Goal: Purchase product/service

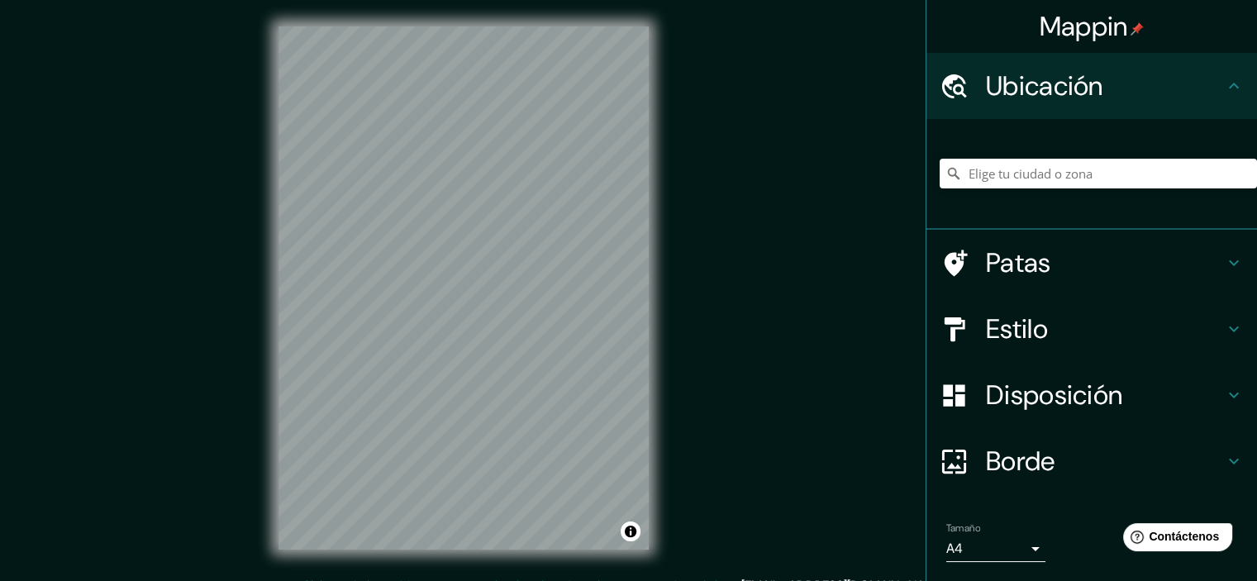
click at [272, 308] on div "© Mapbox © OpenStreetMap Mejorar este mapa" at bounding box center [463, 288] width 423 height 576
click at [1013, 322] on font "Estilo" at bounding box center [1017, 329] width 62 height 35
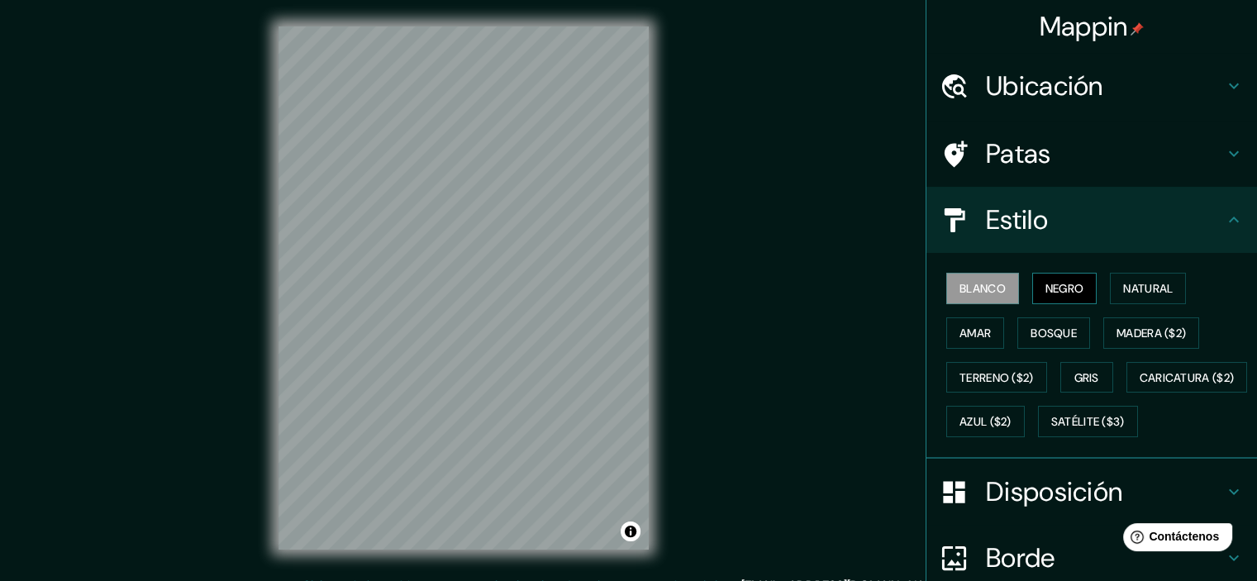
click at [1060, 285] on font "Negro" at bounding box center [1065, 288] width 39 height 15
click at [1138, 270] on div "Blanco Negro Natural Amar Bosque Madera ($2) Terreno ($2) Gris Caricatura ($2) …" at bounding box center [1098, 355] width 317 height 178
click at [1136, 286] on font "Natural" at bounding box center [1149, 288] width 50 height 15
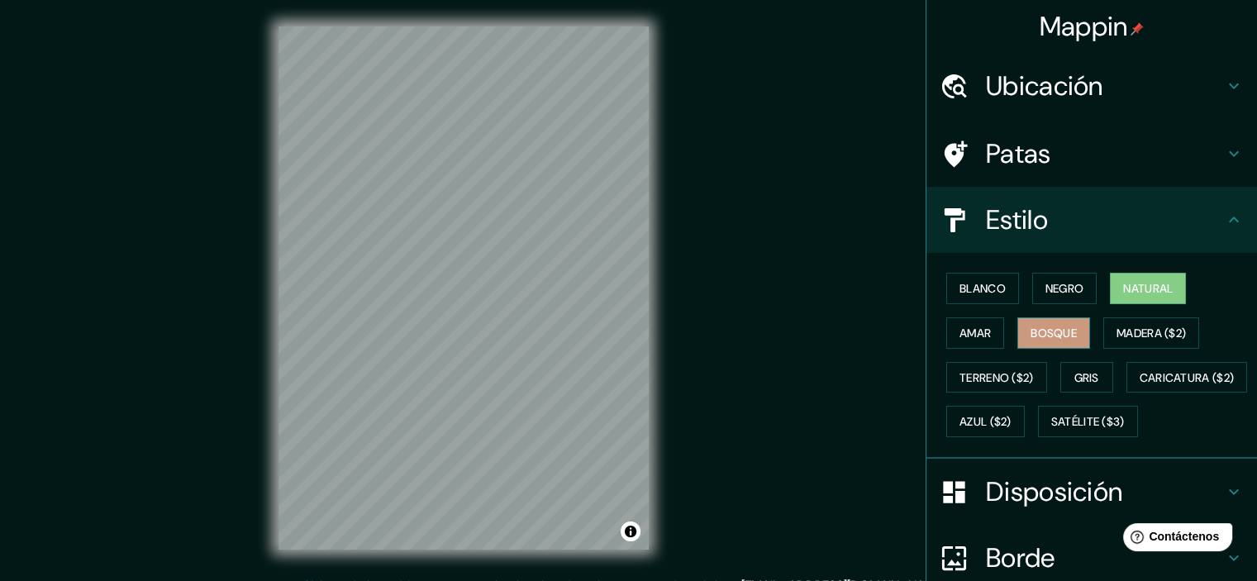
click at [1034, 323] on font "Bosque" at bounding box center [1054, 332] width 46 height 21
click at [962, 326] on font "Amar" at bounding box center [975, 333] width 31 height 15
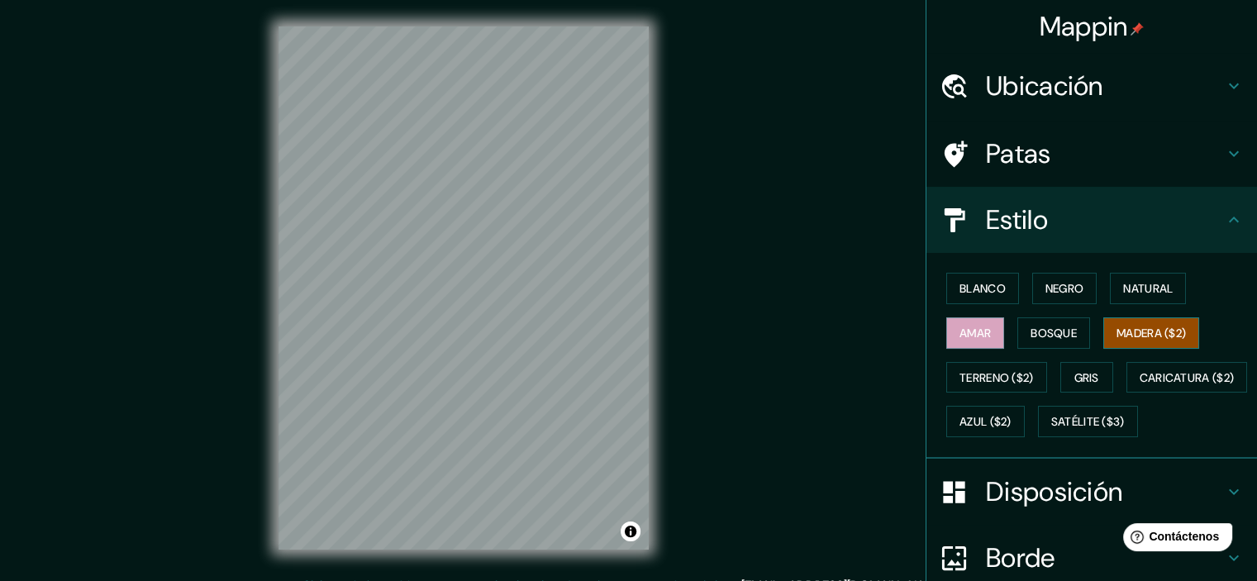
click at [1140, 343] on button "Madera ($2)" at bounding box center [1152, 332] width 96 height 31
click at [1079, 375] on font "Gris" at bounding box center [1087, 377] width 25 height 15
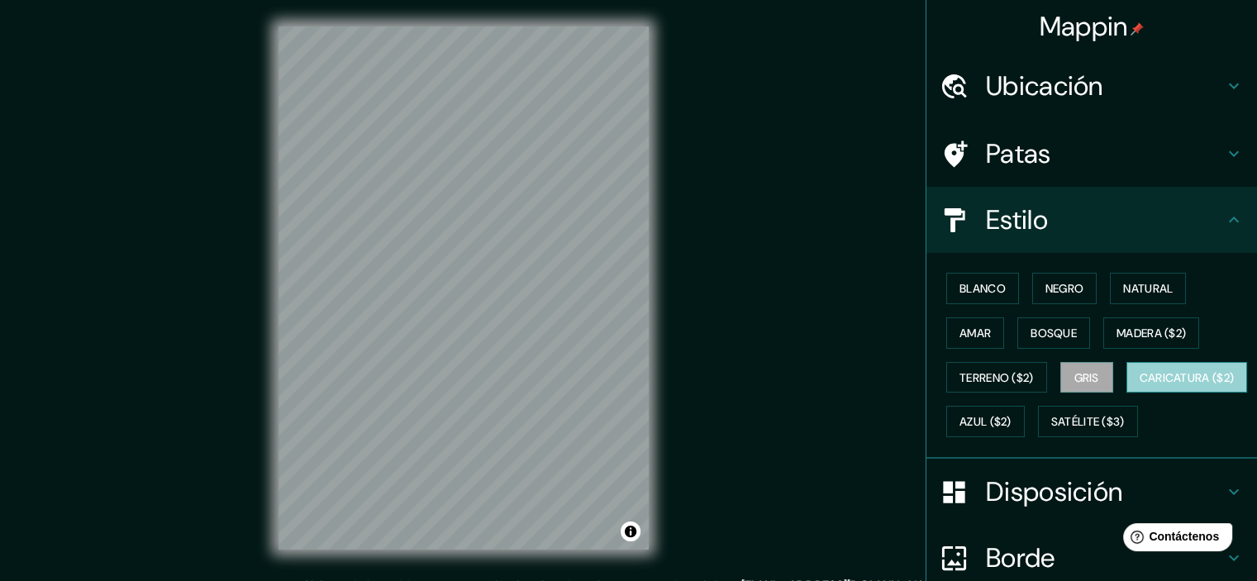
click at [1140, 385] on font "Caricatura ($2)" at bounding box center [1187, 377] width 95 height 15
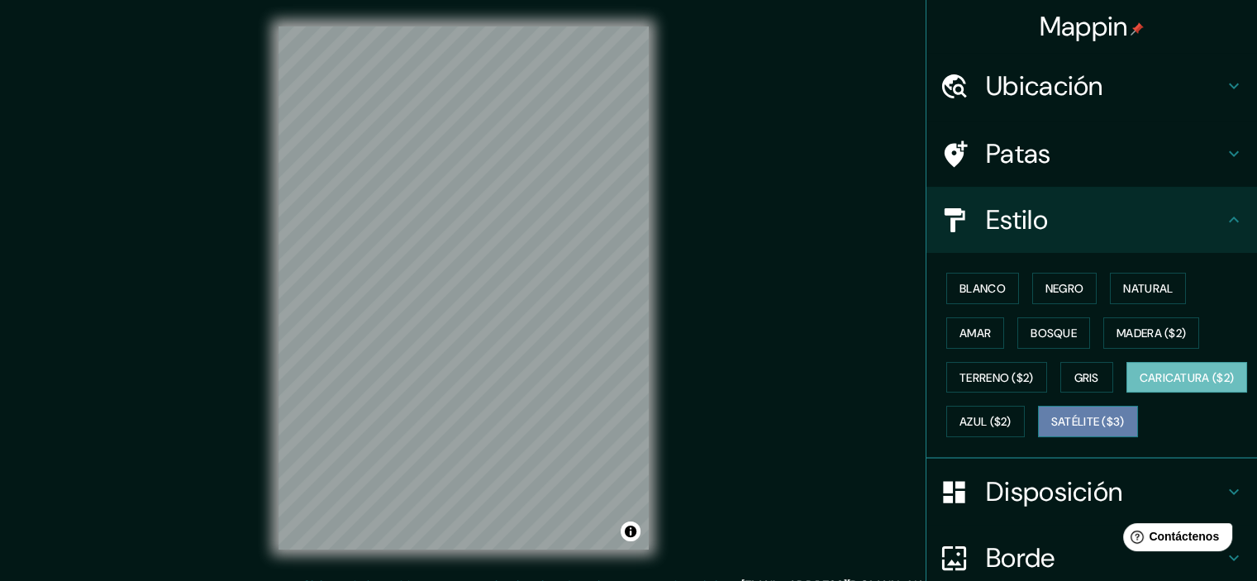
click at [1052, 430] on font "Satélite ($3)" at bounding box center [1089, 422] width 74 height 15
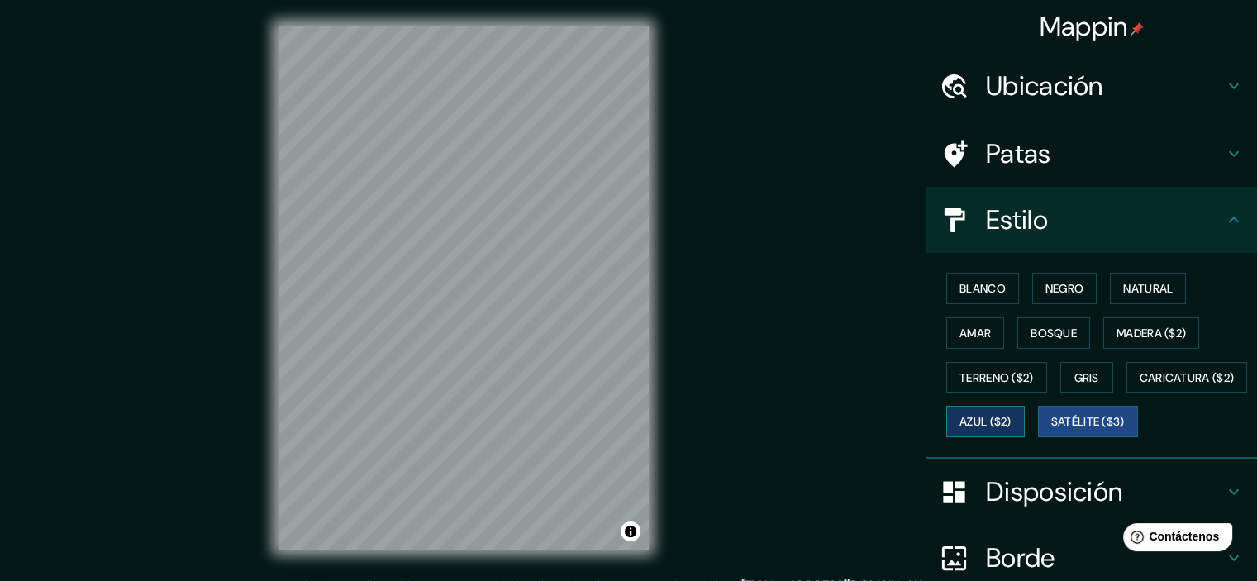
click at [1025, 429] on button "Azul ($2)" at bounding box center [986, 421] width 79 height 31
click at [969, 283] on font "Blanco" at bounding box center [983, 288] width 46 height 15
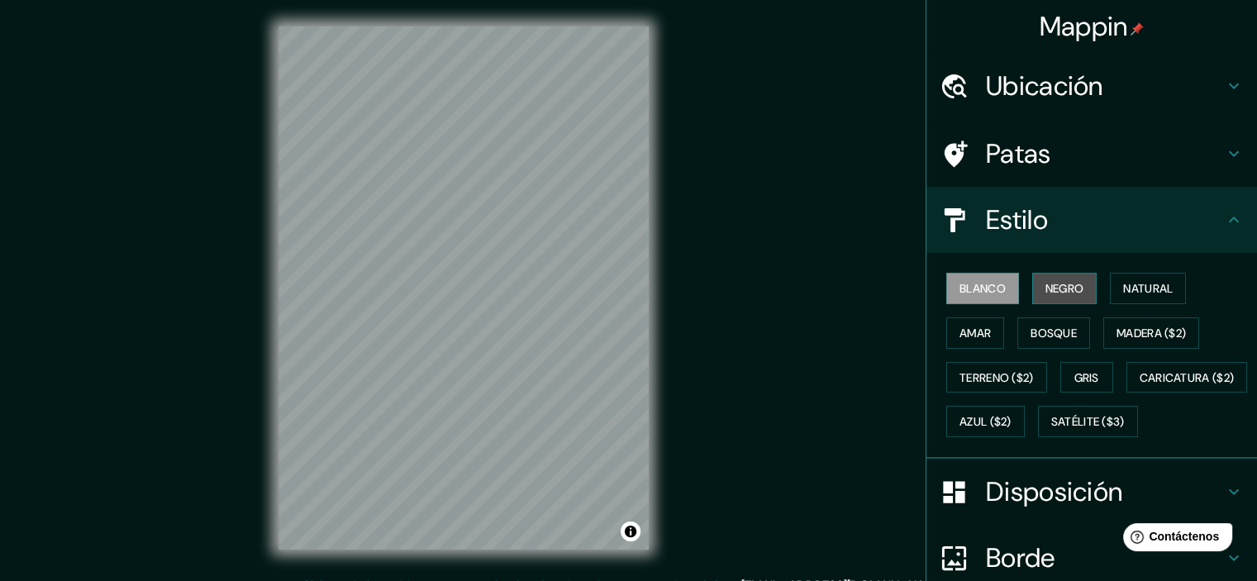
click at [1056, 291] on font "Negro" at bounding box center [1065, 288] width 39 height 15
click at [980, 285] on font "Blanco" at bounding box center [983, 288] width 46 height 15
click at [1046, 284] on font "Negro" at bounding box center [1065, 288] width 39 height 15
click at [981, 285] on font "Blanco" at bounding box center [983, 288] width 46 height 15
click at [1124, 287] on font "Natural" at bounding box center [1149, 288] width 50 height 15
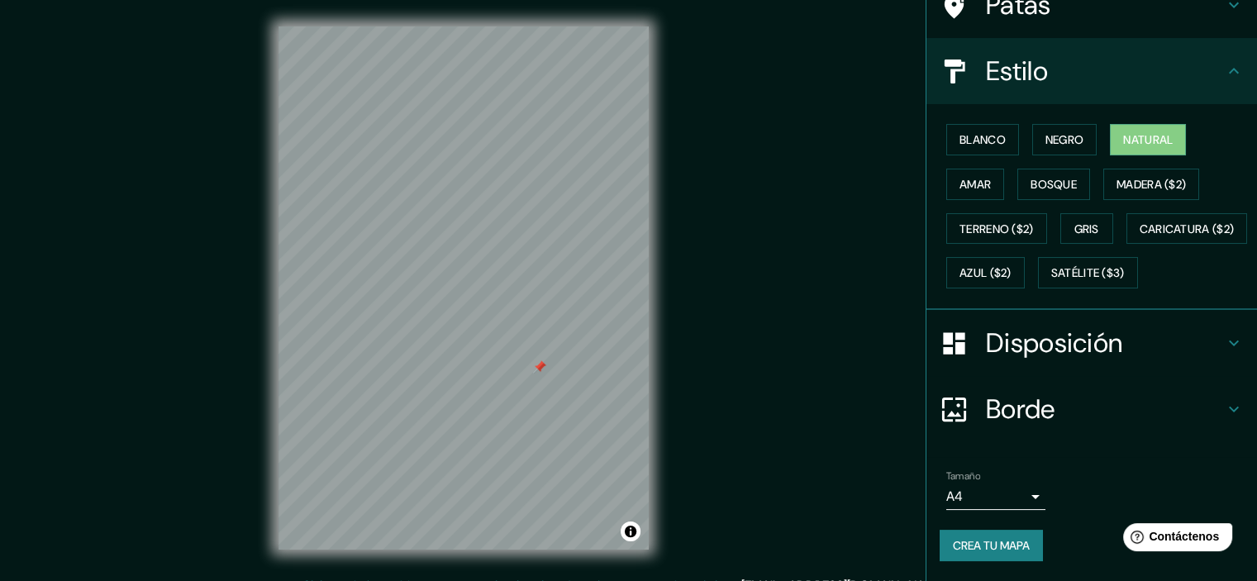
scroll to position [188, 0]
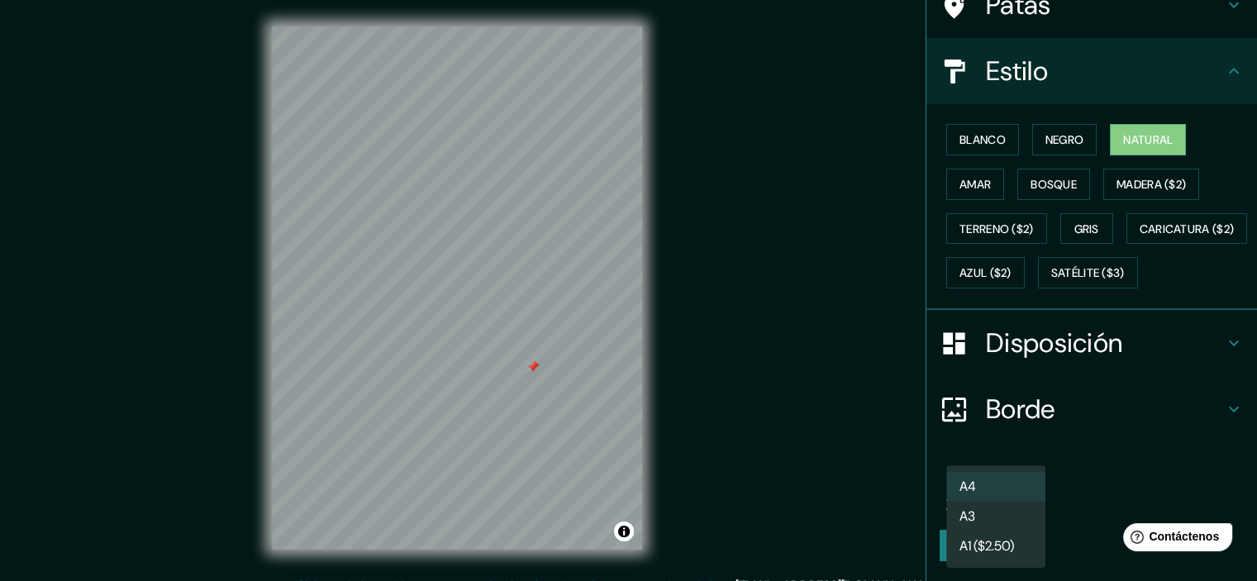
click at [995, 502] on body "Mappin Ubicación Patas Estilo Blanco Negro Natural [PERSON_NAME] ($2) Terreno (…" at bounding box center [628, 290] width 1257 height 581
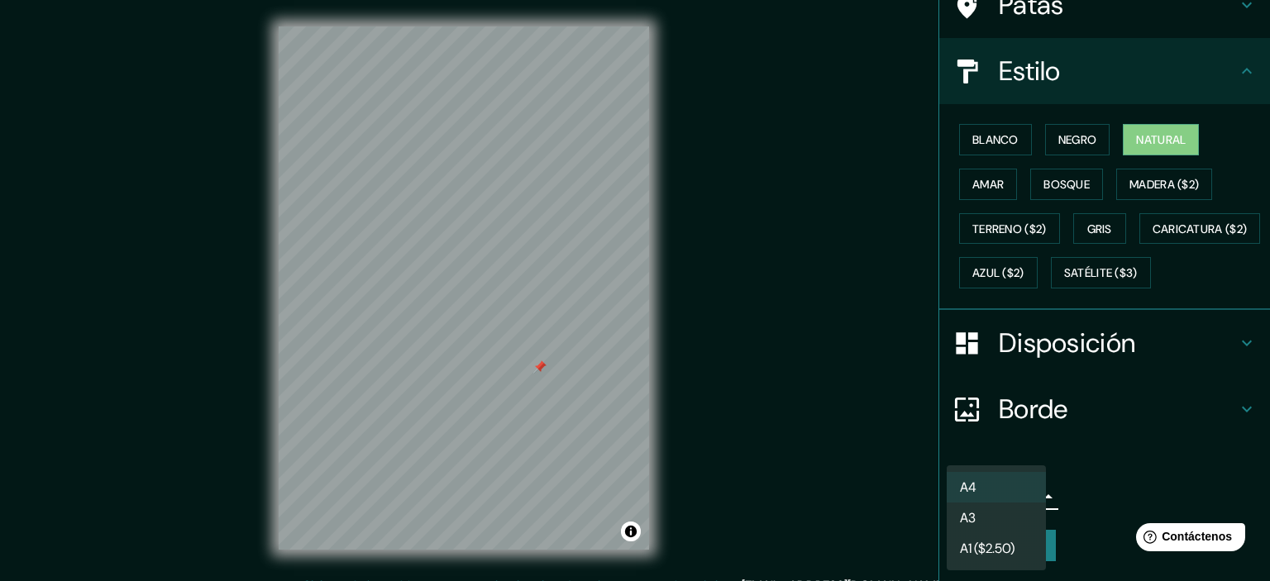
click at [1003, 518] on li "A3" at bounding box center [996, 518] width 99 height 31
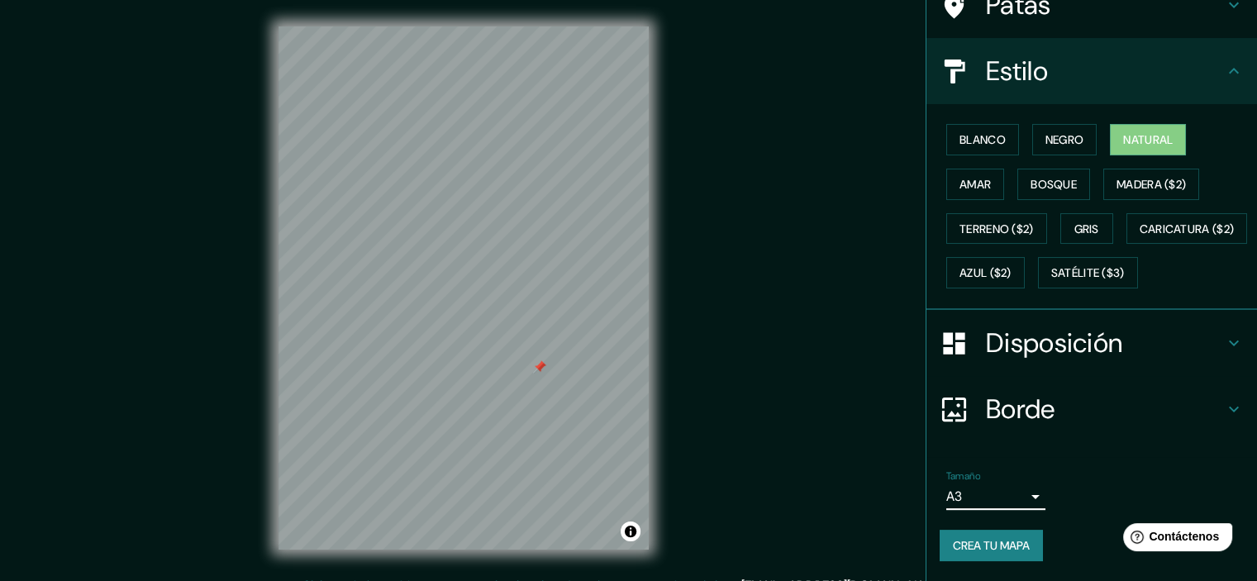
click at [997, 495] on body "Mappin Ubicación Patas Estilo Blanco Negro Natural [PERSON_NAME] ($2) Terreno (…" at bounding box center [628, 290] width 1257 height 581
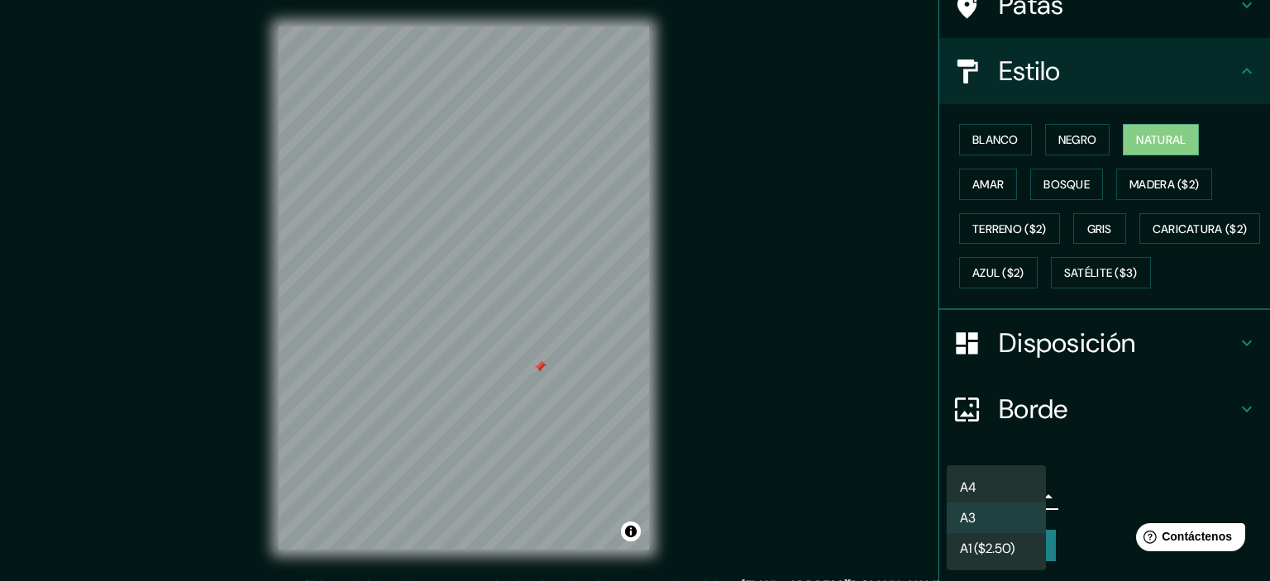
click at [990, 487] on li "A4" at bounding box center [996, 487] width 99 height 31
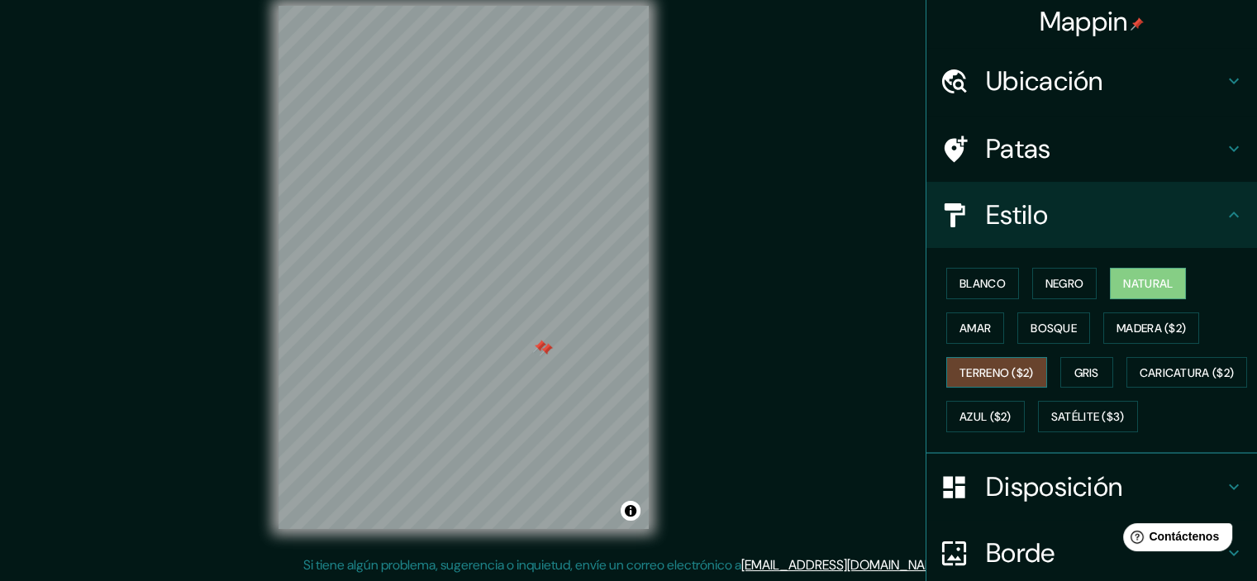
scroll to position [0, 0]
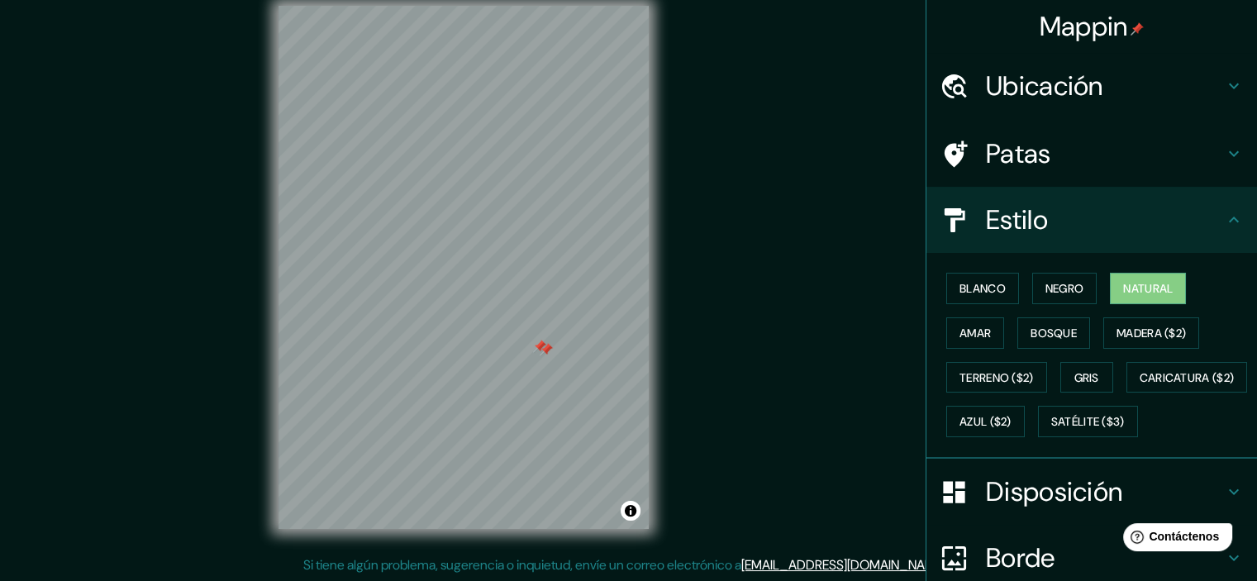
click at [988, 93] on font "Ubicación" at bounding box center [1044, 86] width 117 height 35
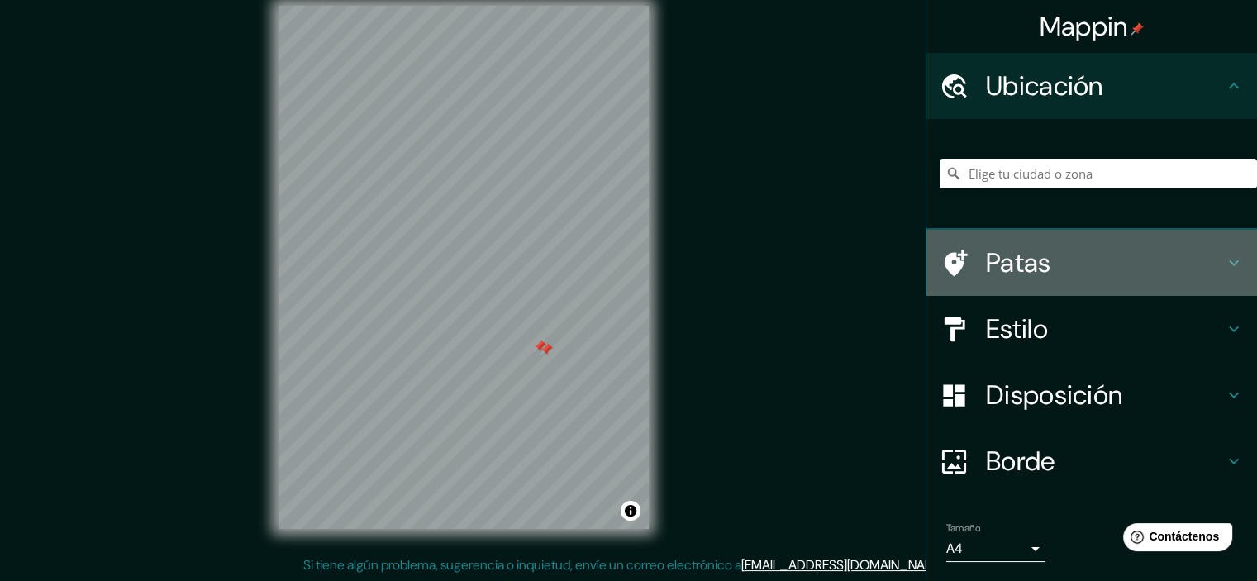
click at [1009, 258] on font "Patas" at bounding box center [1018, 263] width 65 height 35
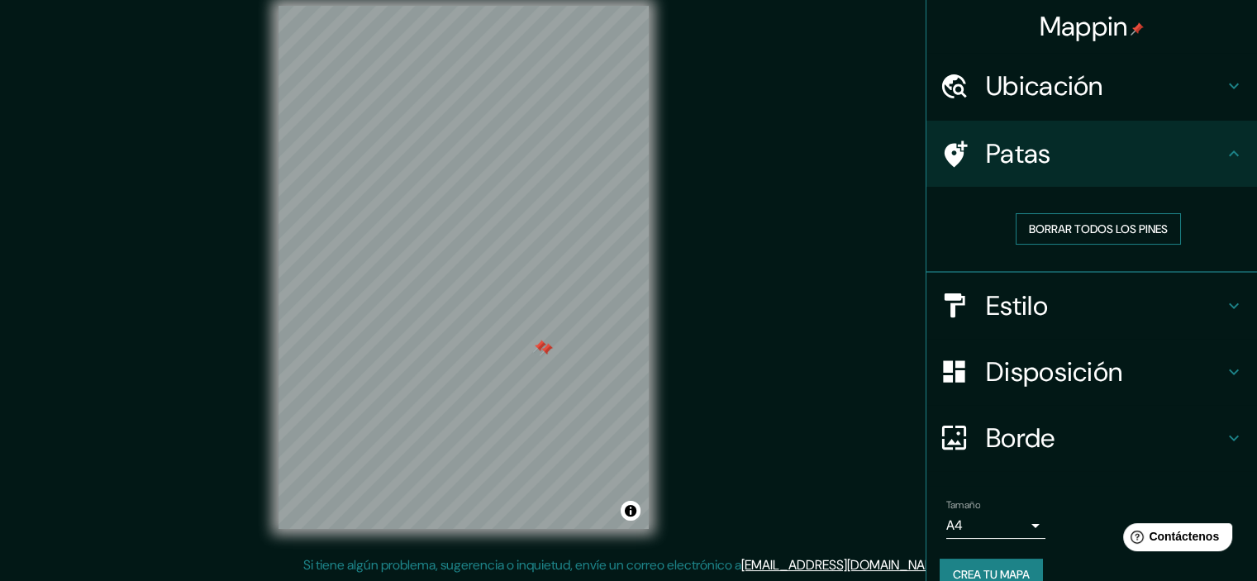
click at [1029, 228] on font "Borrar todos los pines" at bounding box center [1098, 229] width 139 height 15
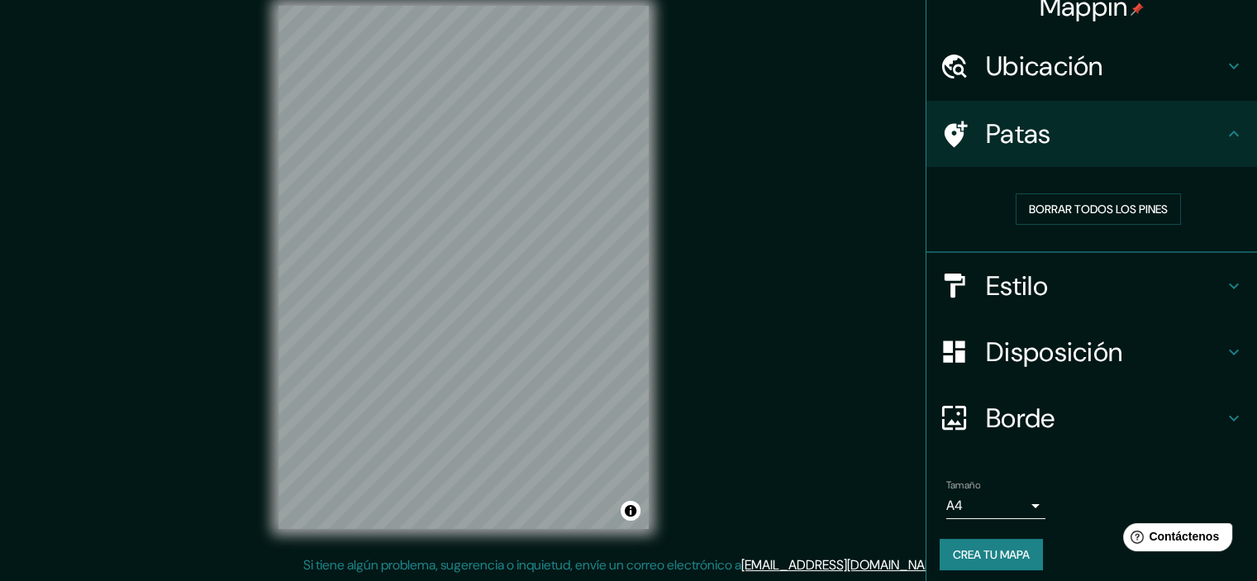
scroll to position [26, 0]
